Goal: Register for event/course

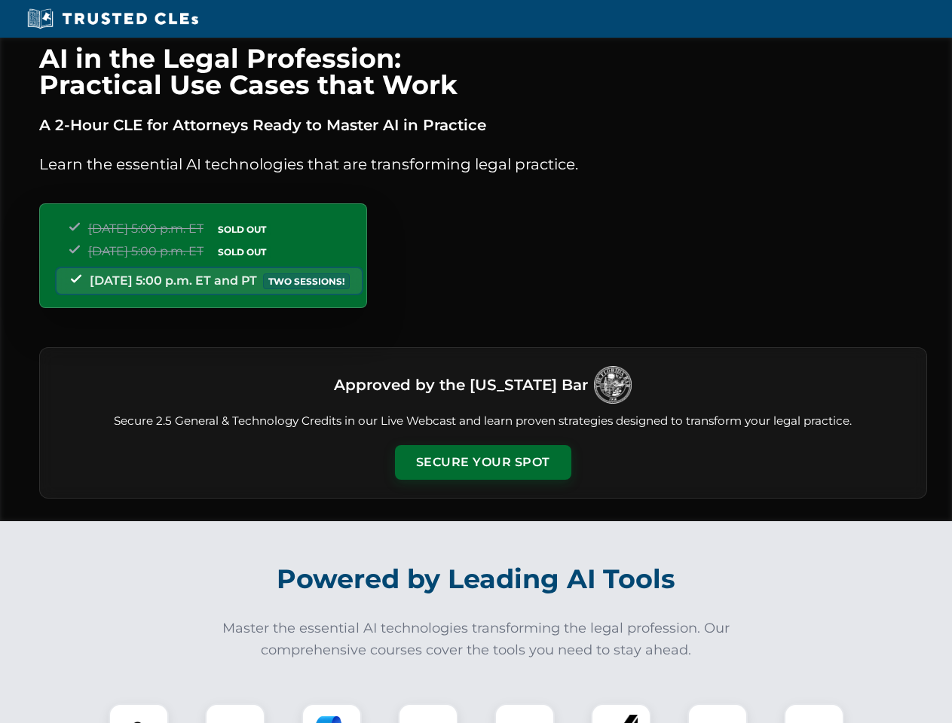
click at [482, 463] on button "Secure Your Spot" at bounding box center [483, 462] width 176 height 35
click at [139, 714] on img at bounding box center [139, 734] width 44 height 44
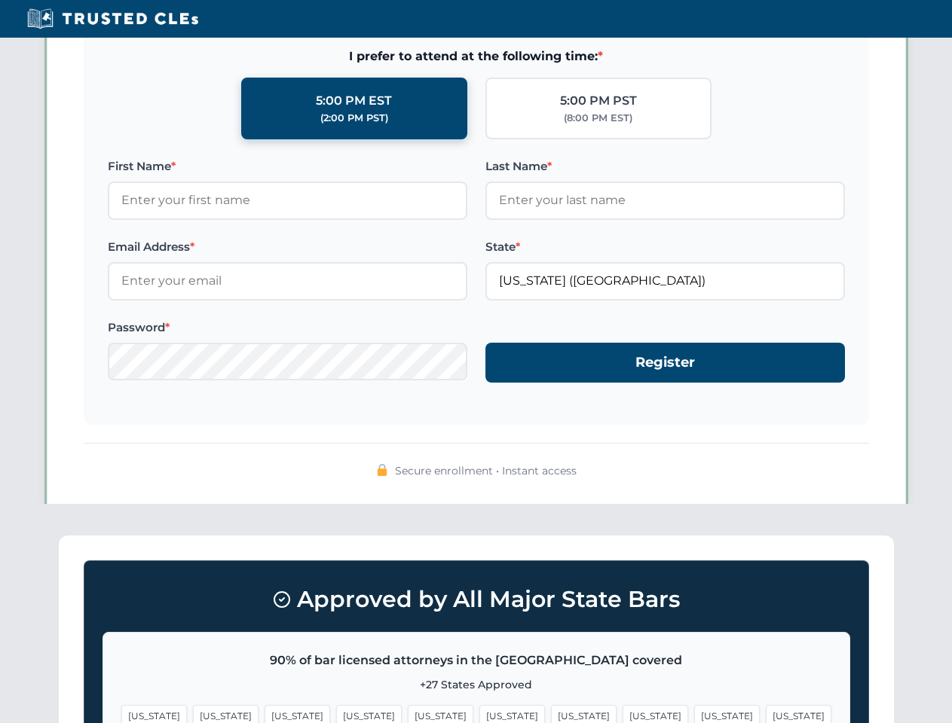
click at [551, 714] on span "[US_STATE]" at bounding box center [584, 716] width 66 height 22
click at [694, 714] on span "[US_STATE]" at bounding box center [727, 716] width 66 height 22
